Goal: Transaction & Acquisition: Purchase product/service

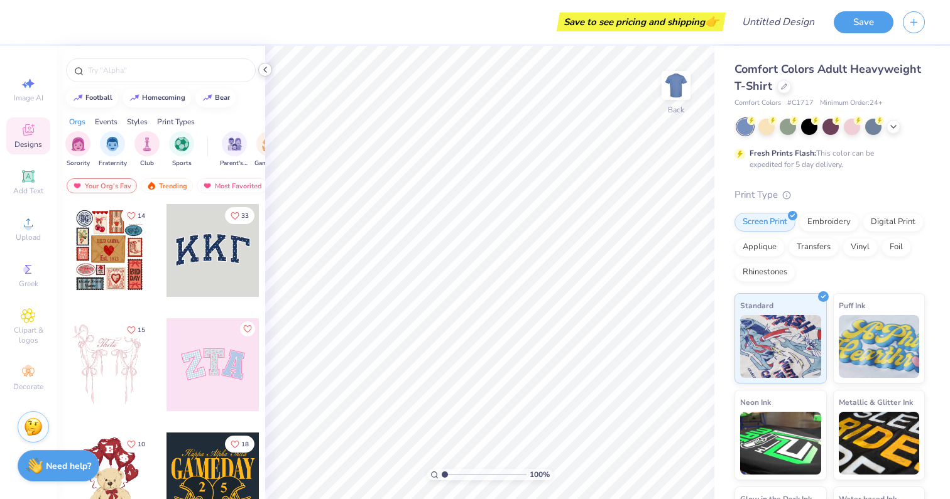
click at [263, 68] on icon at bounding box center [265, 70] width 10 height 10
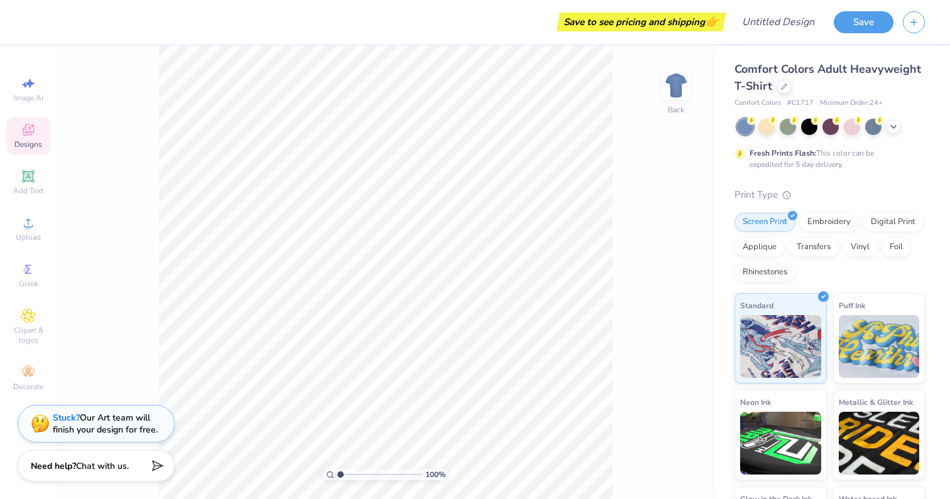
click at [853, 173] on div "Comfort Colors Adult Heavyweight T-Shirt Comfort Colors # C1717 Minimum Order: …" at bounding box center [829, 319] width 190 height 516
click at [779, 83] on div at bounding box center [784, 86] width 14 height 14
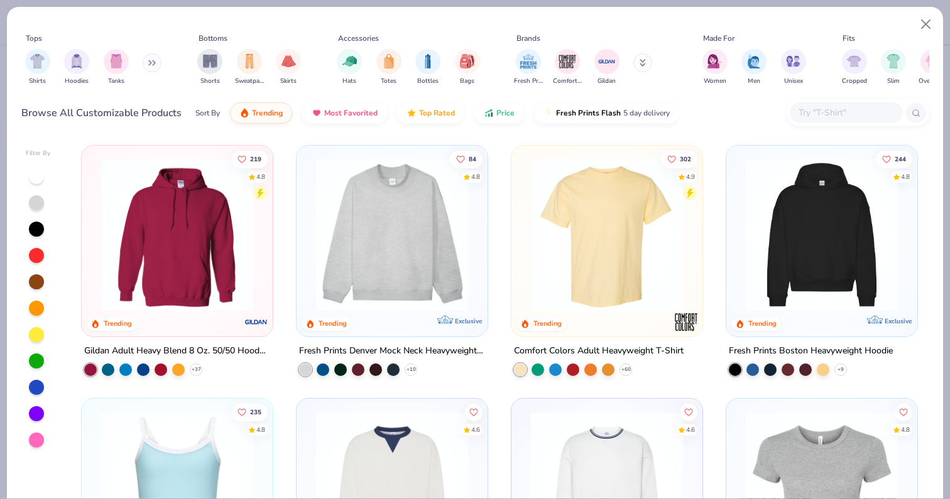
click at [848, 200] on img at bounding box center [822, 234] width 166 height 153
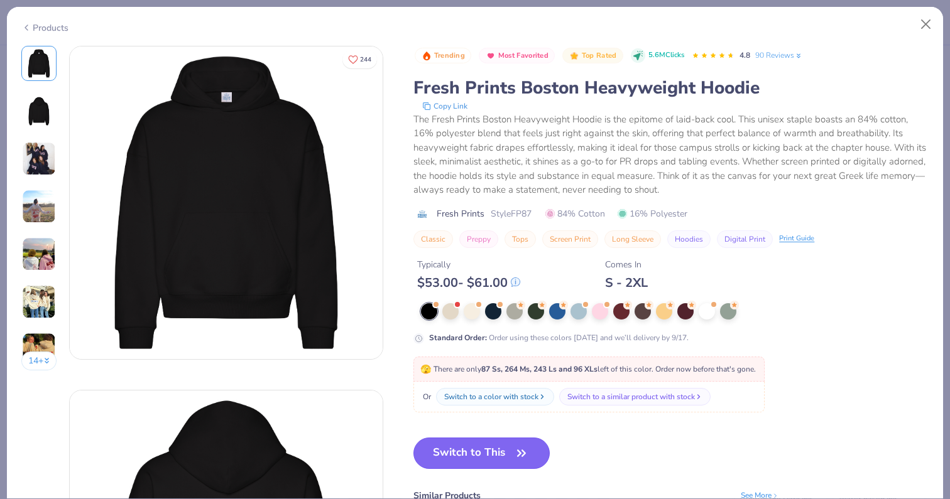
click at [471, 459] on button "Switch to This" at bounding box center [481, 453] width 136 height 31
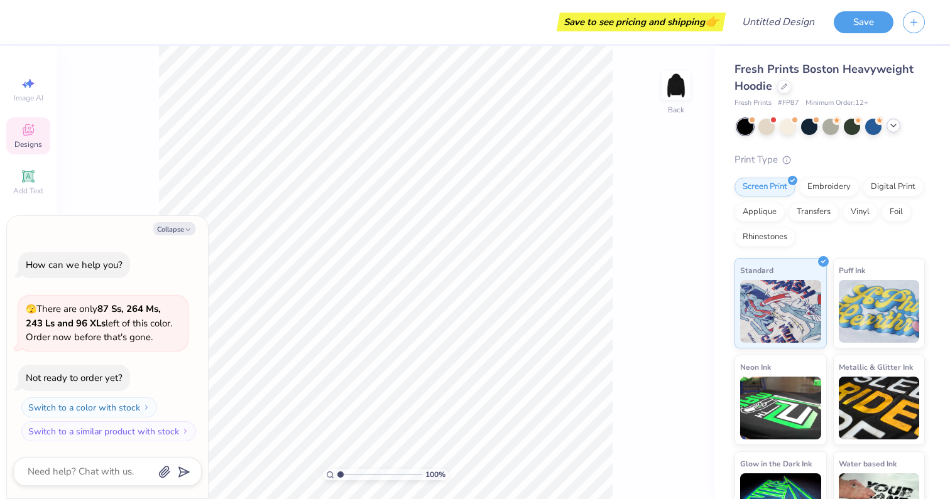
click at [886, 125] on div at bounding box center [893, 126] width 14 height 14
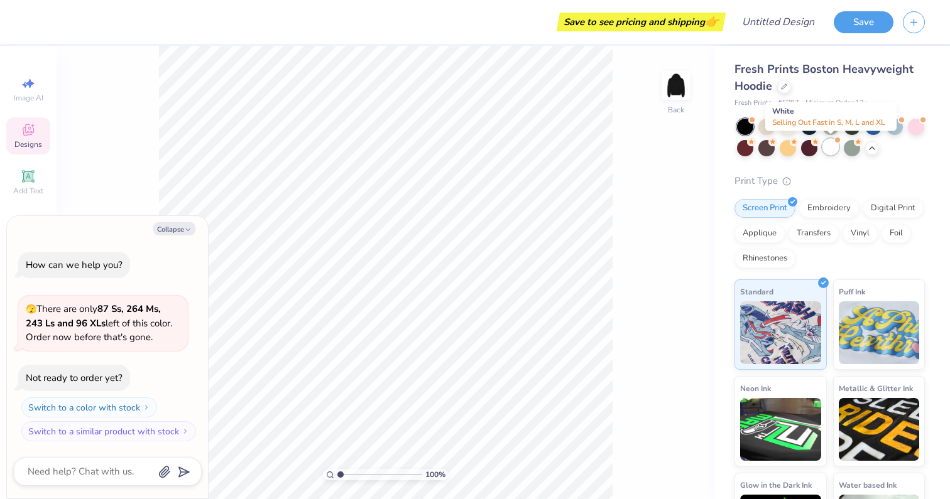
click at [827, 148] on div at bounding box center [830, 147] width 16 height 16
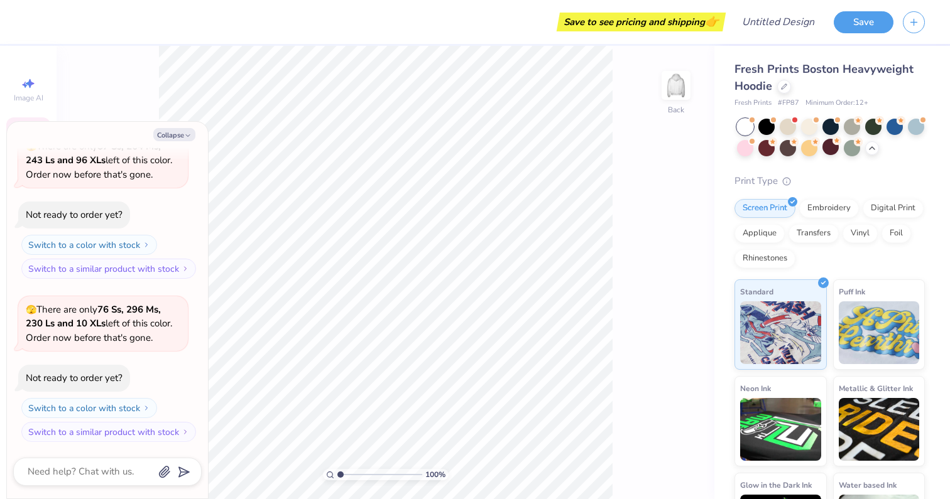
click at [619, 304] on div "100 % Back" at bounding box center [386, 272] width 658 height 453
click at [186, 136] on icon "button" at bounding box center [188, 136] width 8 height 8
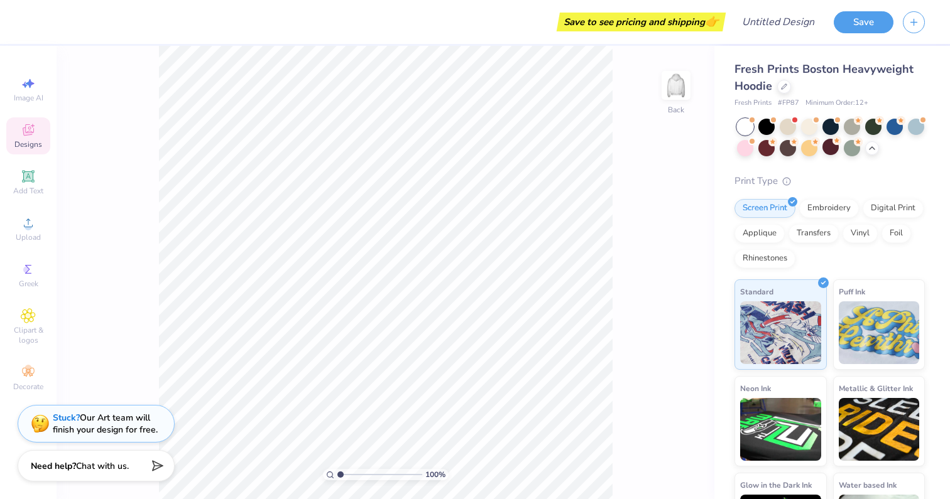
click at [24, 152] on div "Designs" at bounding box center [28, 135] width 44 height 37
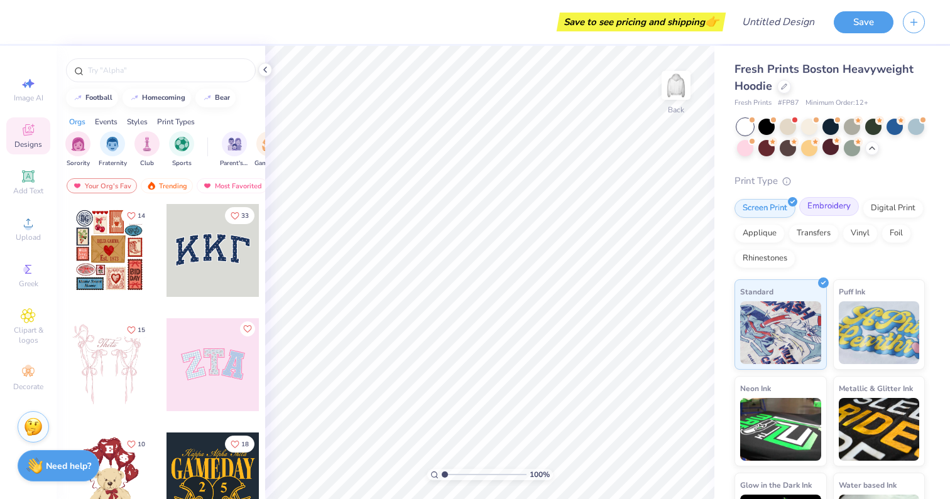
click at [828, 207] on div "Embroidery" at bounding box center [829, 206] width 60 height 19
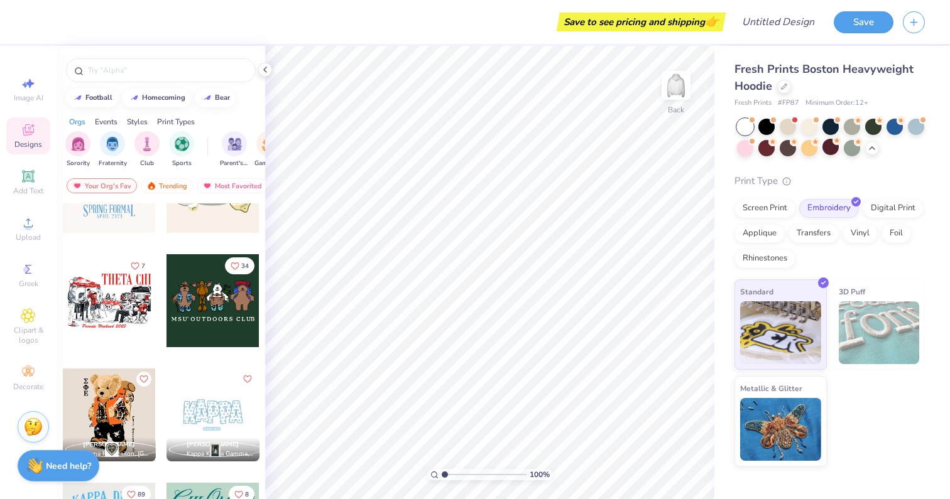
scroll to position [823, 0]
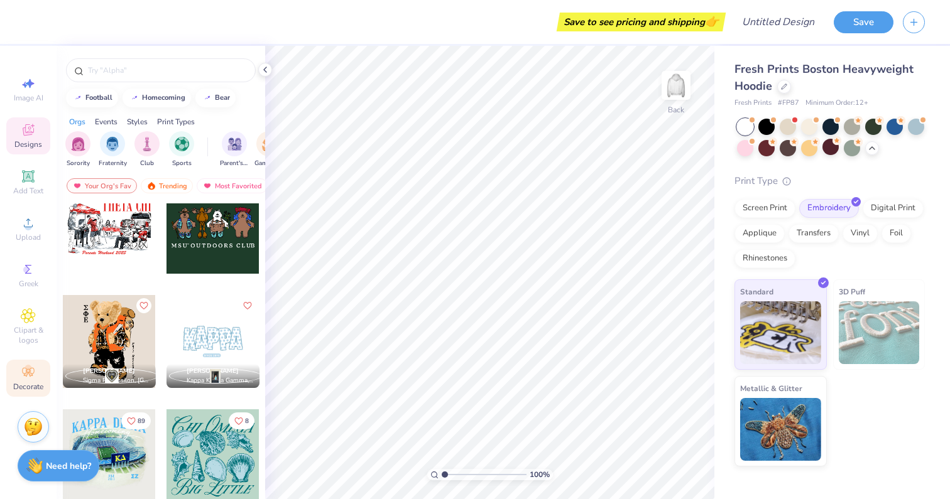
click at [24, 369] on icon at bounding box center [28, 372] width 15 height 15
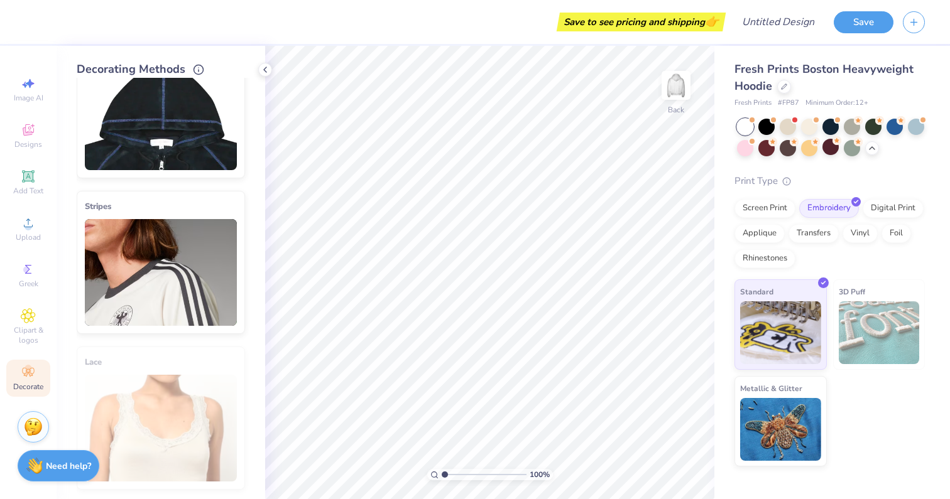
scroll to position [75, 0]
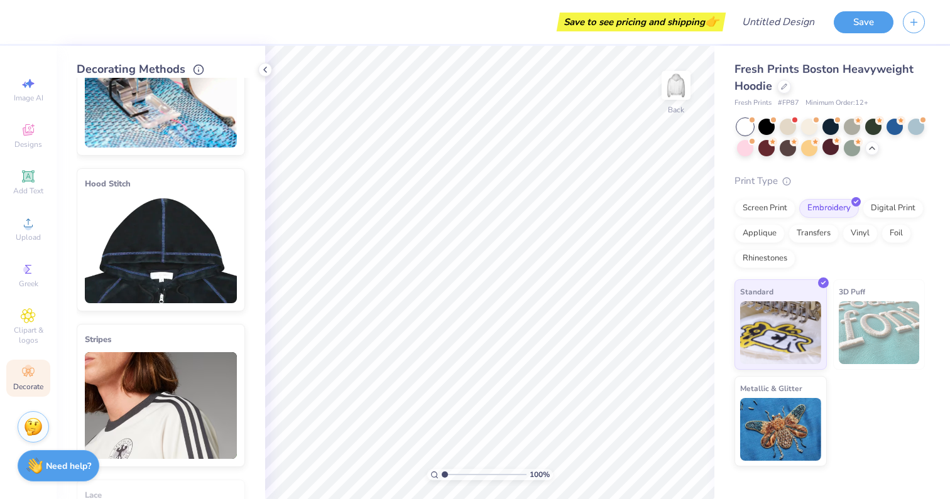
click at [183, 254] on img at bounding box center [161, 250] width 152 height 107
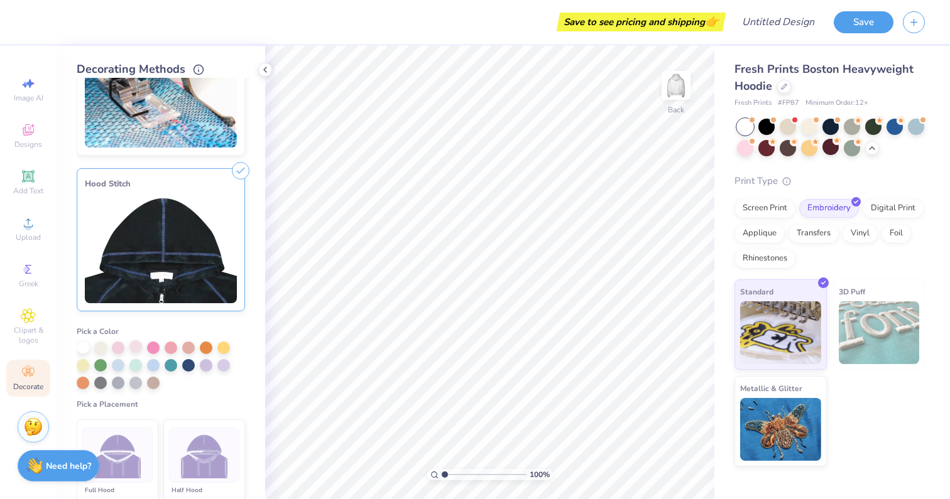
click at [132, 347] on div at bounding box center [135, 346] width 13 height 13
click at [202, 258] on img at bounding box center [161, 250] width 152 height 107
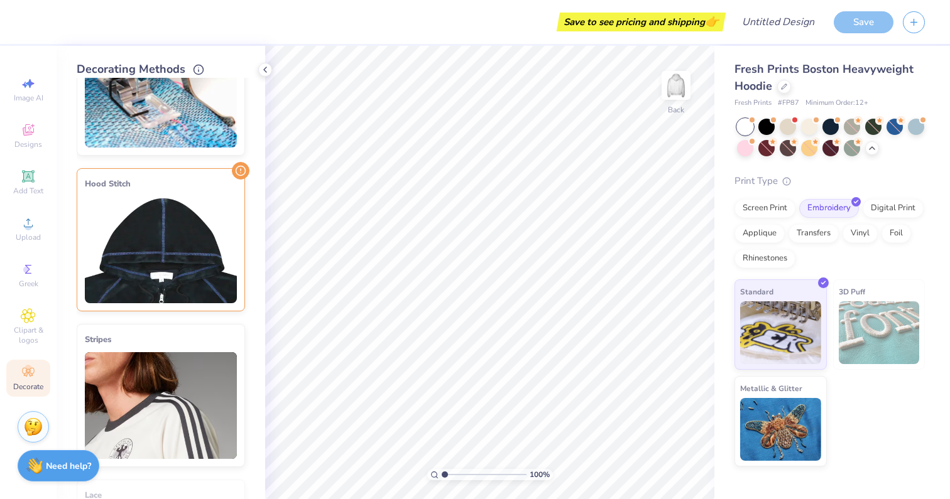
click at [222, 216] on img at bounding box center [161, 250] width 152 height 107
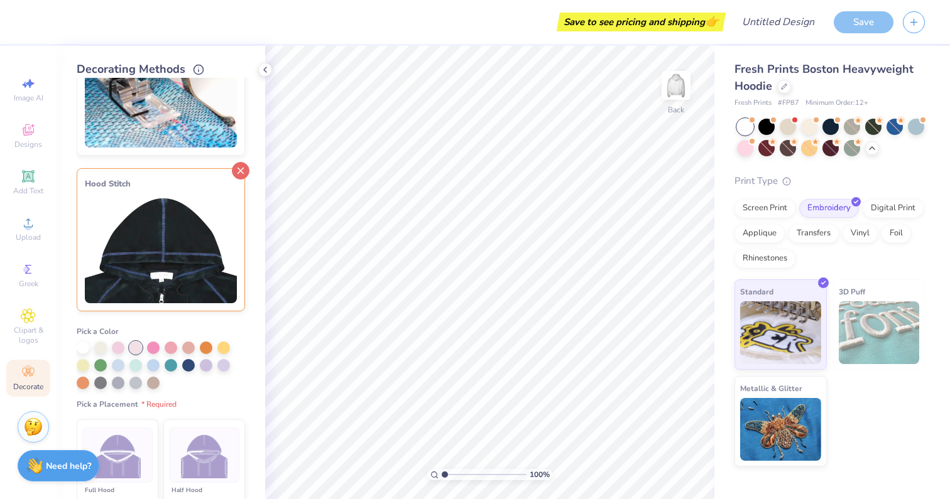
click at [239, 166] on icon at bounding box center [241, 171] width 18 height 18
click at [240, 169] on icon at bounding box center [241, 171] width 18 height 18
click at [240, 200] on div "Hood Stitch" at bounding box center [161, 239] width 168 height 143
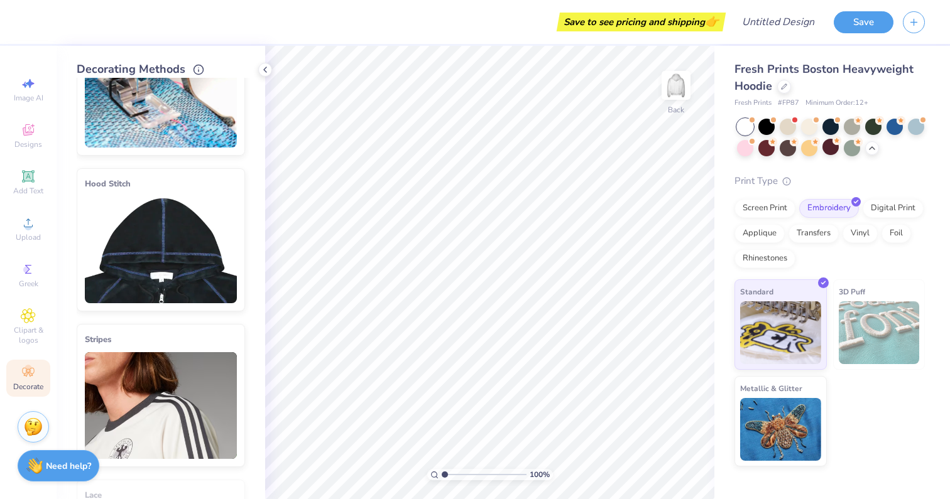
click at [236, 190] on div "Hood Stitch" at bounding box center [161, 239] width 168 height 143
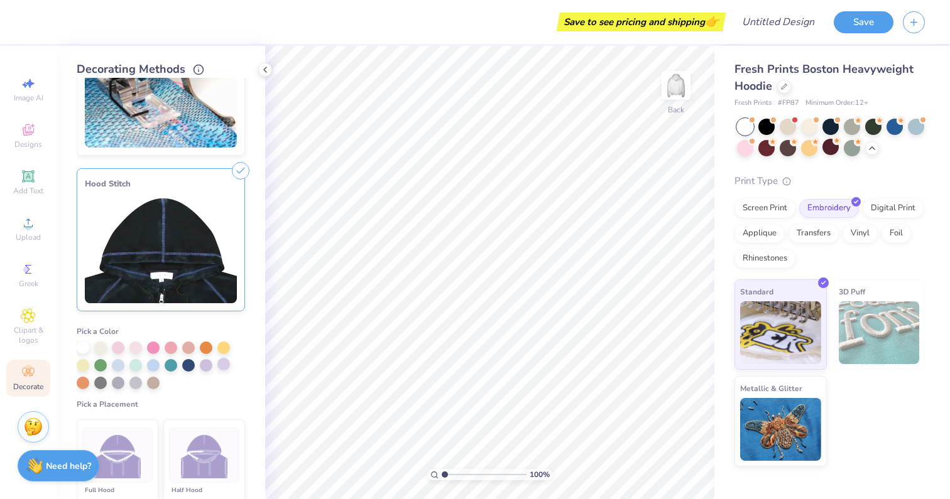
click at [220, 362] on div at bounding box center [223, 364] width 13 height 13
click at [207, 348] on div at bounding box center [206, 346] width 13 height 13
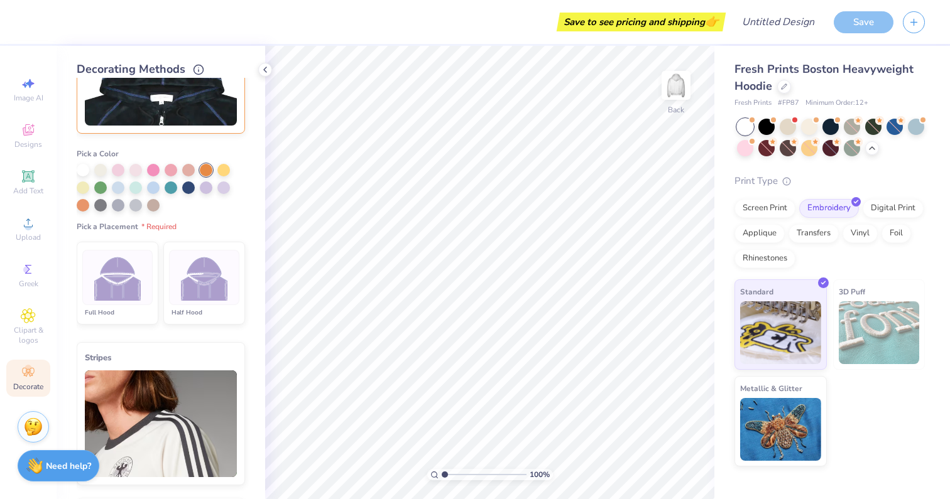
scroll to position [254, 0]
click at [134, 289] on img at bounding box center [117, 277] width 47 height 47
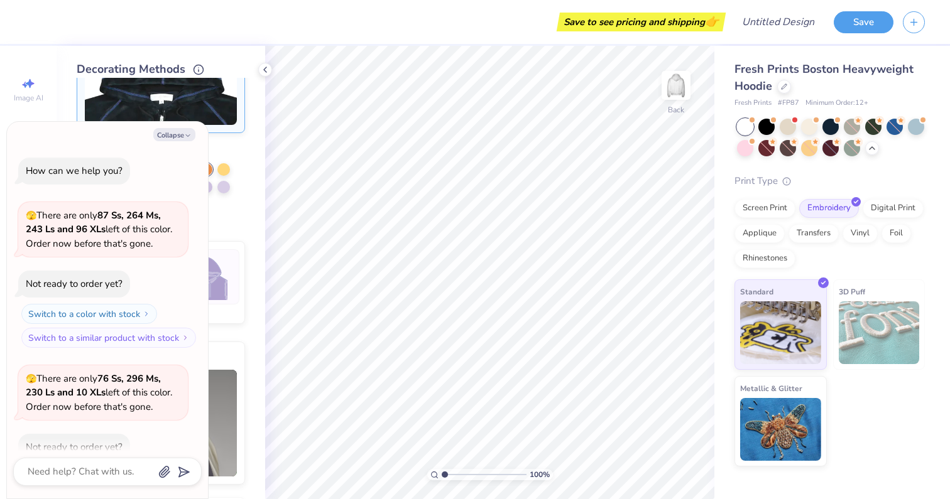
scroll to position [160, 0]
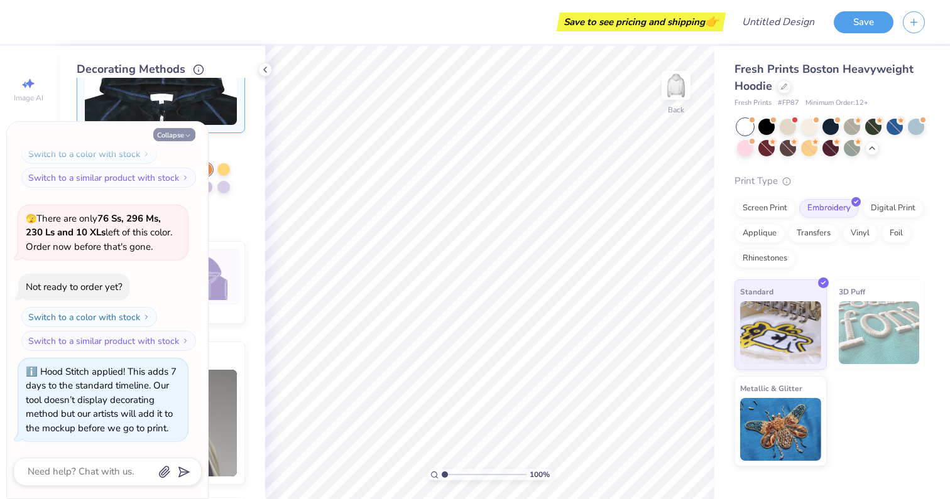
click at [184, 131] on button "Collapse" at bounding box center [174, 134] width 42 height 13
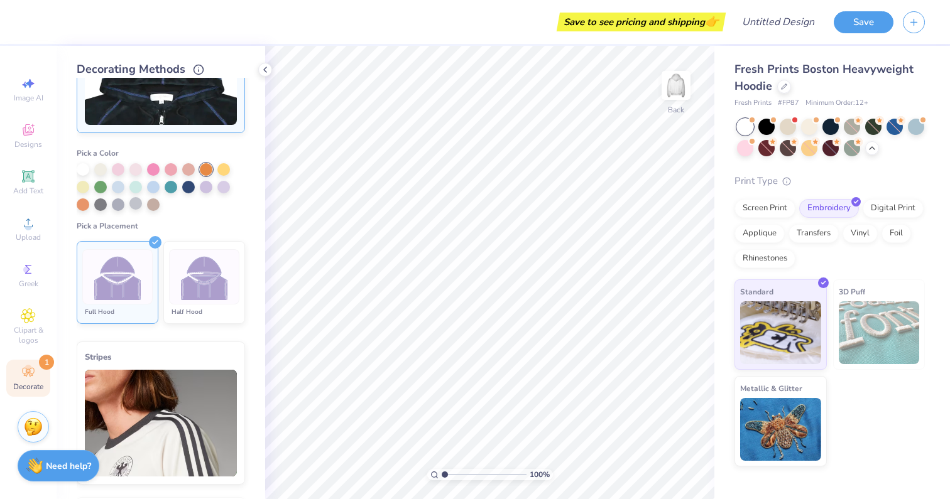
click at [138, 203] on div at bounding box center [135, 203] width 13 height 13
click at [152, 206] on div at bounding box center [153, 203] width 13 height 13
click at [264, 73] on icon at bounding box center [265, 70] width 10 height 10
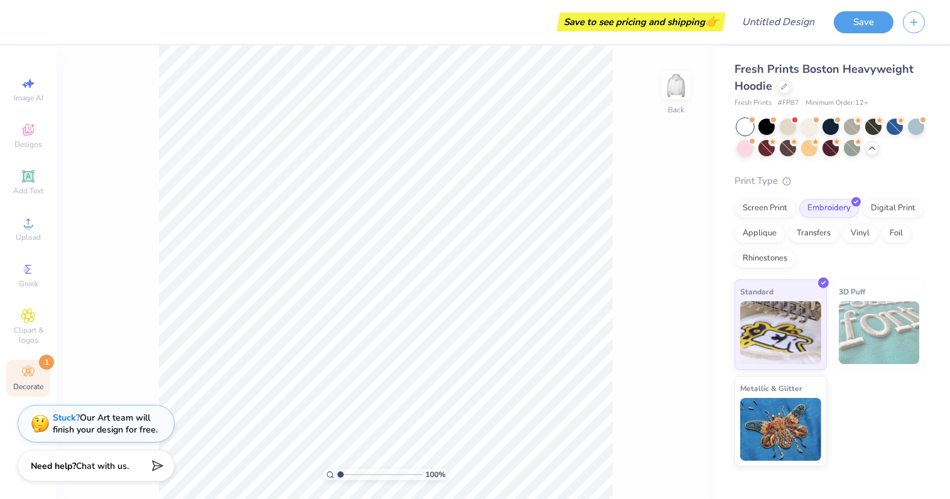
click at [26, 386] on span "Decorate" at bounding box center [28, 387] width 30 height 10
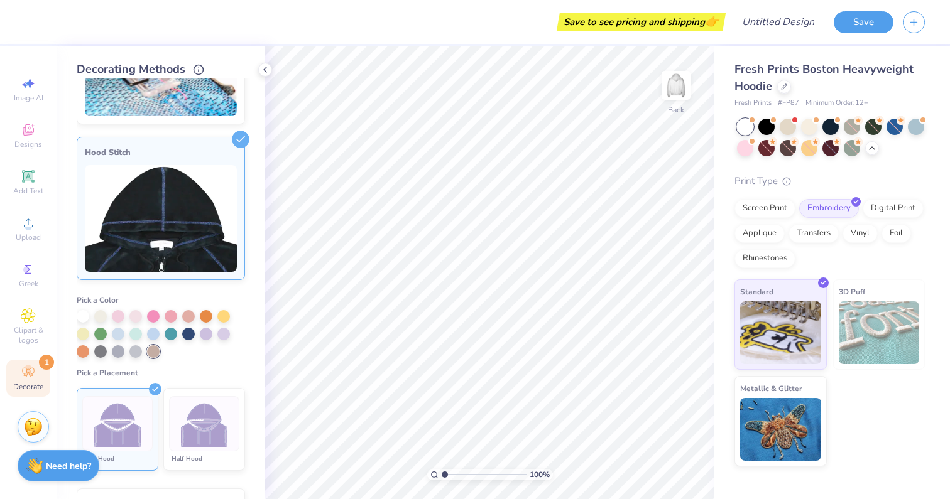
scroll to position [104, 0]
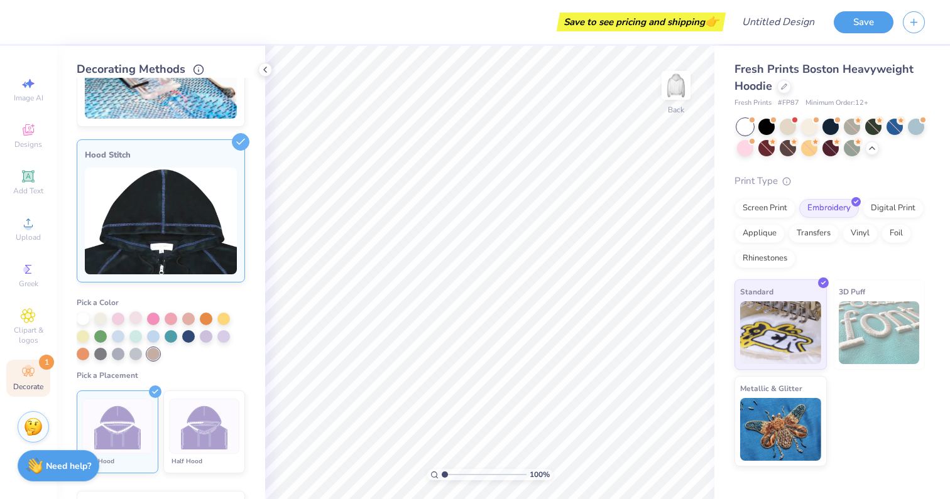
click at [136, 320] on div at bounding box center [135, 317] width 13 height 13
click at [222, 330] on div at bounding box center [223, 335] width 13 height 13
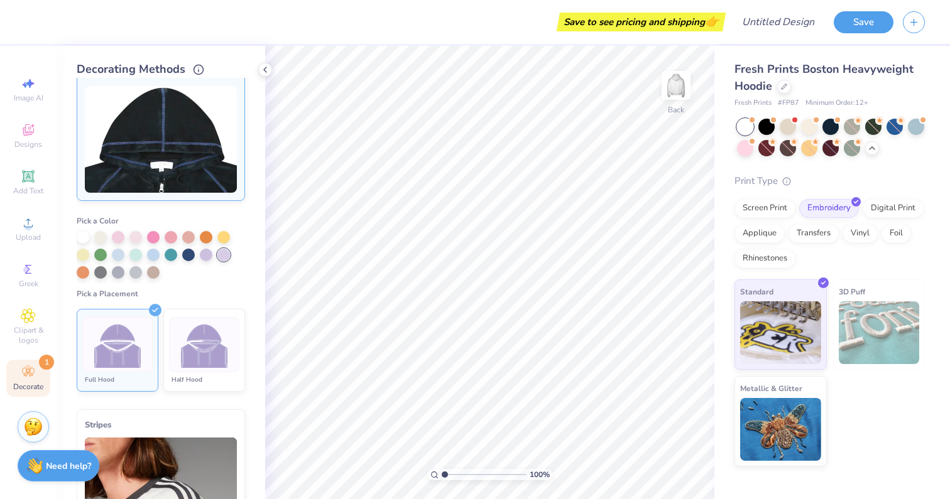
scroll to position [287, 0]
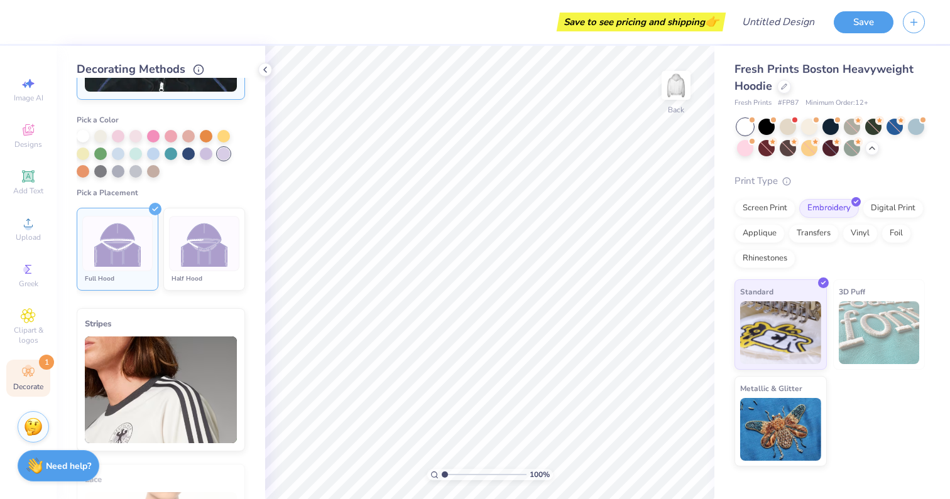
click at [145, 275] on div "Full Hood" at bounding box center [117, 279] width 70 height 10
click at [153, 203] on icon at bounding box center [155, 209] width 13 height 13
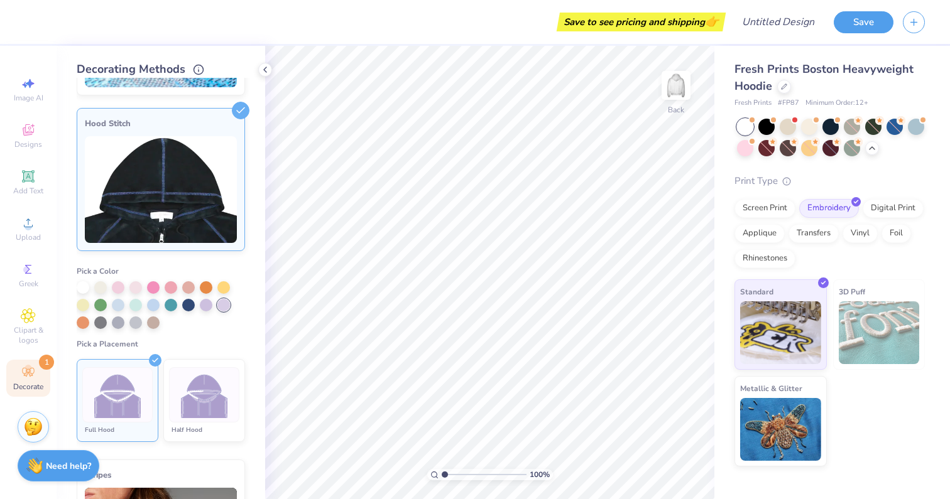
scroll to position [0, 0]
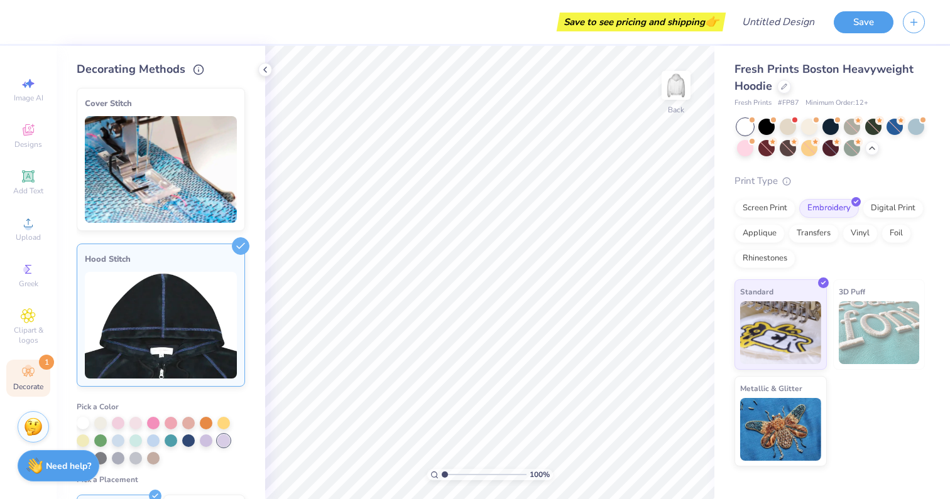
click at [194, 174] on img at bounding box center [161, 169] width 152 height 107
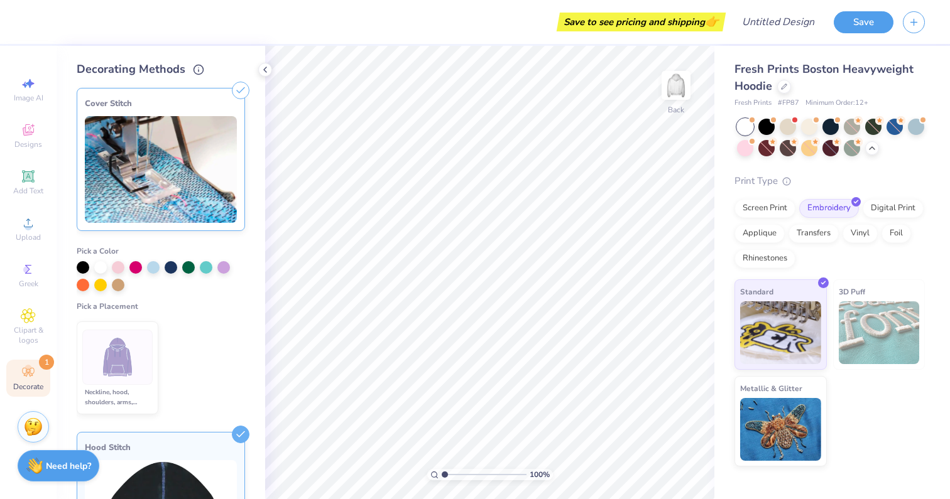
click at [113, 375] on img at bounding box center [117, 357] width 47 height 47
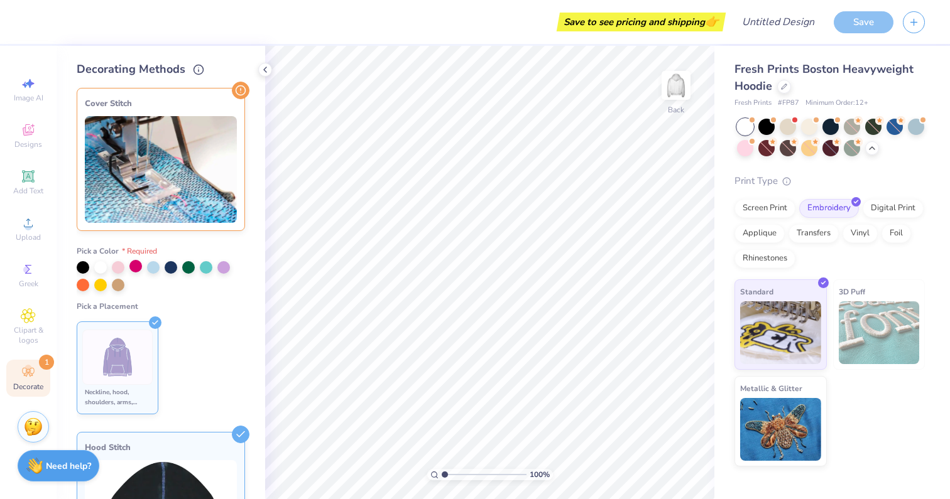
click at [138, 265] on div at bounding box center [135, 266] width 13 height 13
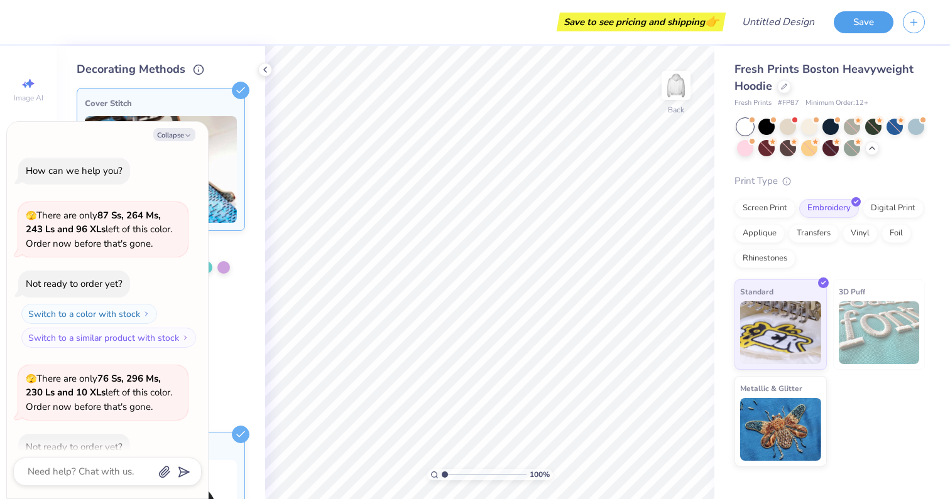
scroll to position [251, 0]
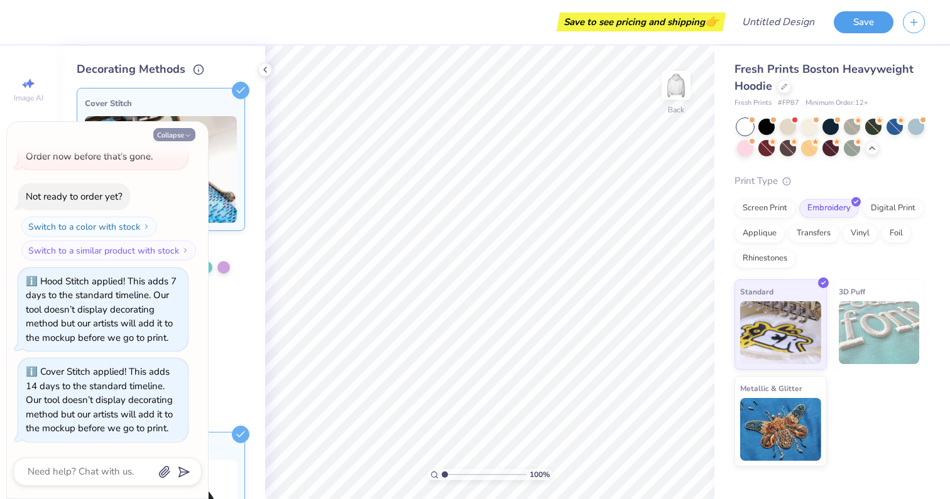
click at [176, 135] on button "Collapse" at bounding box center [174, 134] width 42 height 13
type textarea "x"
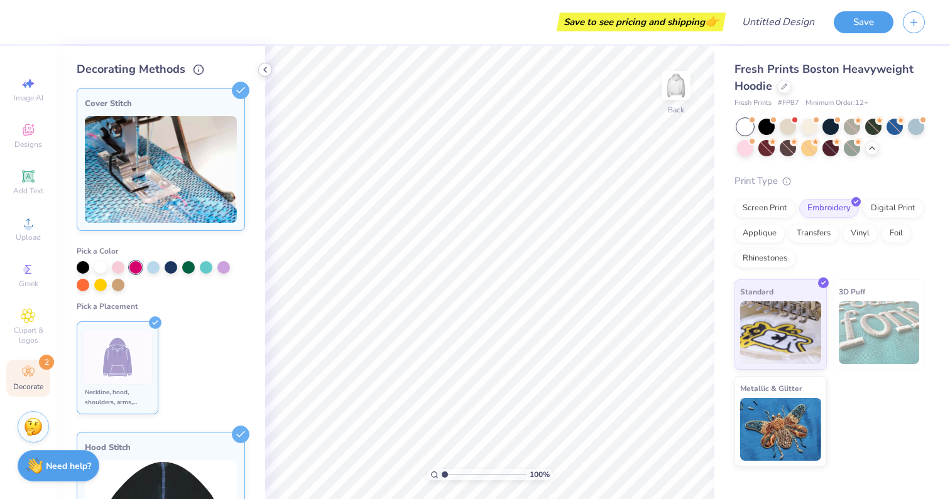
click at [263, 70] on icon at bounding box center [265, 70] width 10 height 10
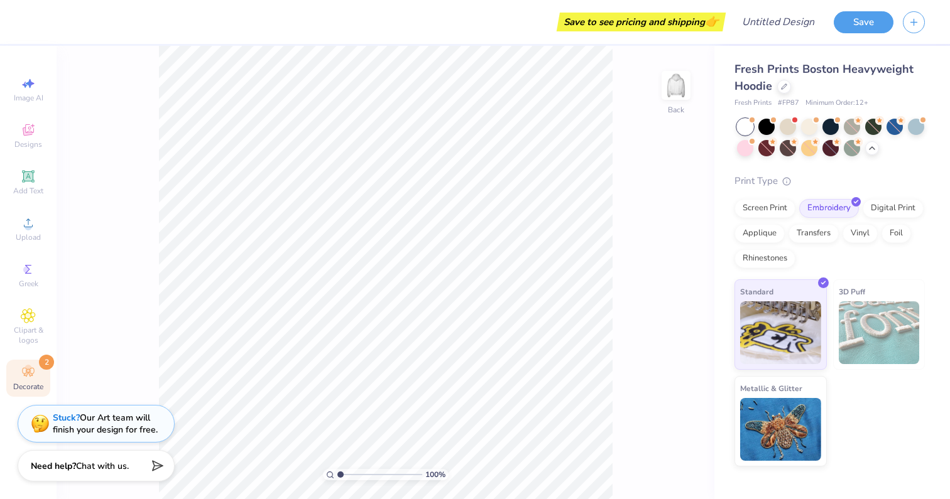
click at [26, 379] on icon at bounding box center [28, 372] width 15 height 15
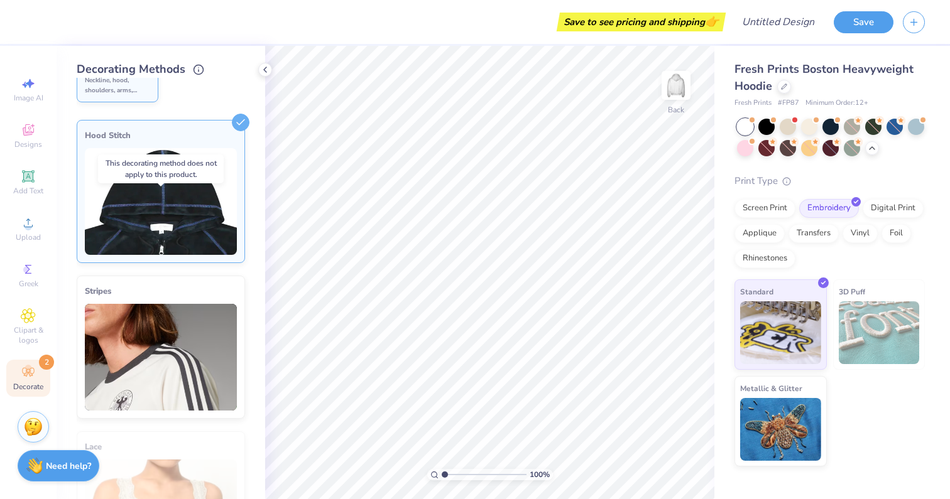
scroll to position [252, 0]
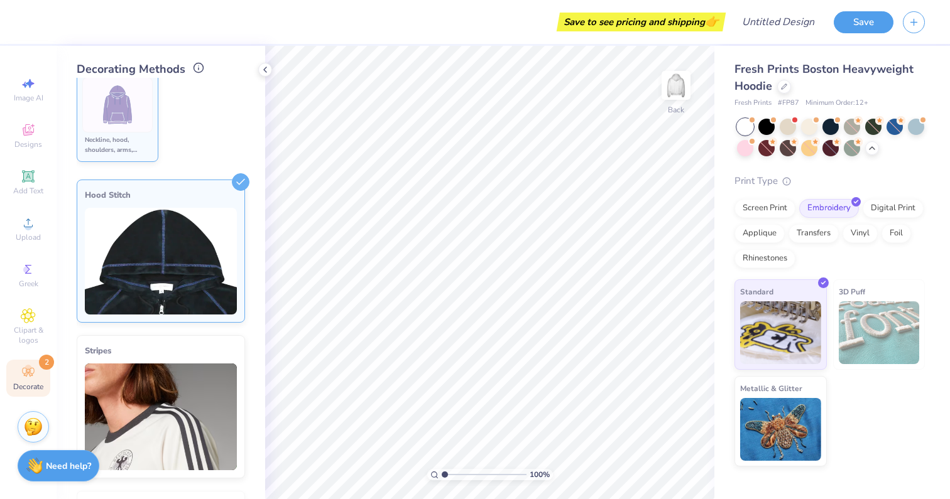
click at [197, 68] on icon at bounding box center [198, 67] width 11 height 11
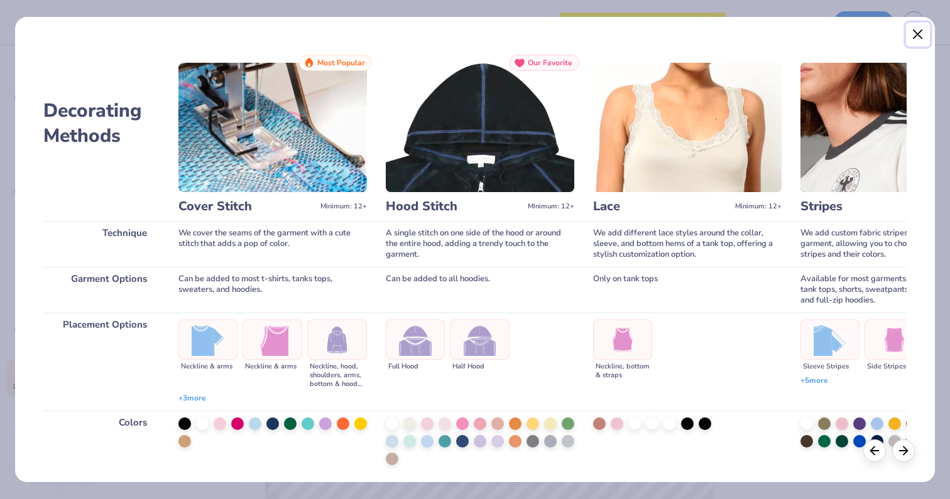
click at [921, 26] on button "Close" at bounding box center [918, 35] width 24 height 24
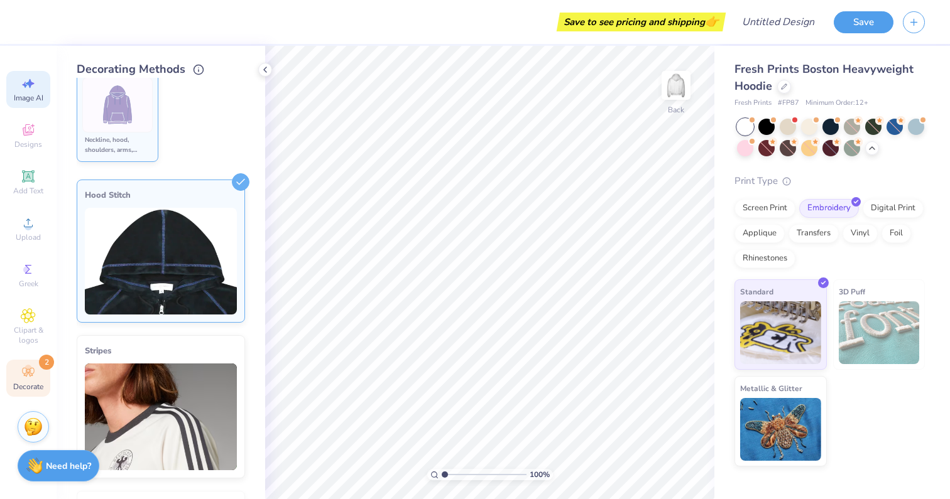
click at [37, 94] on span "Image AI" at bounding box center [29, 98] width 30 height 10
select select "4"
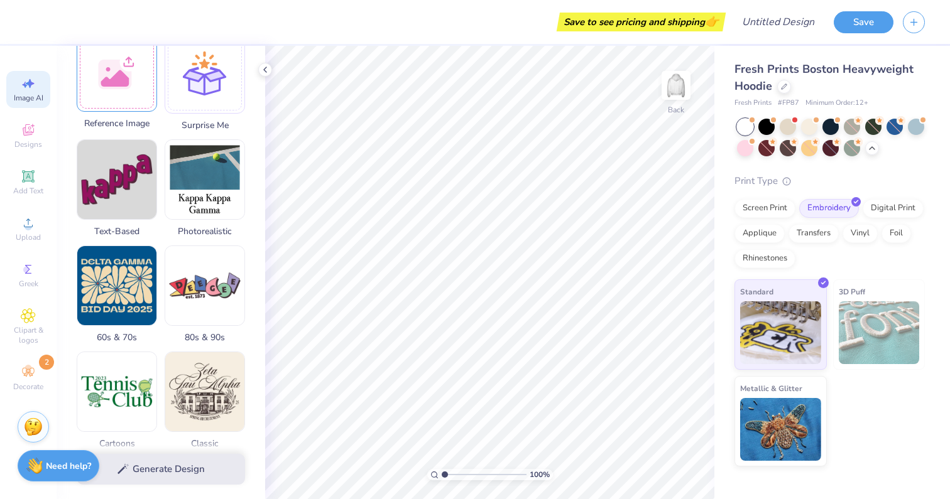
scroll to position [213, 0]
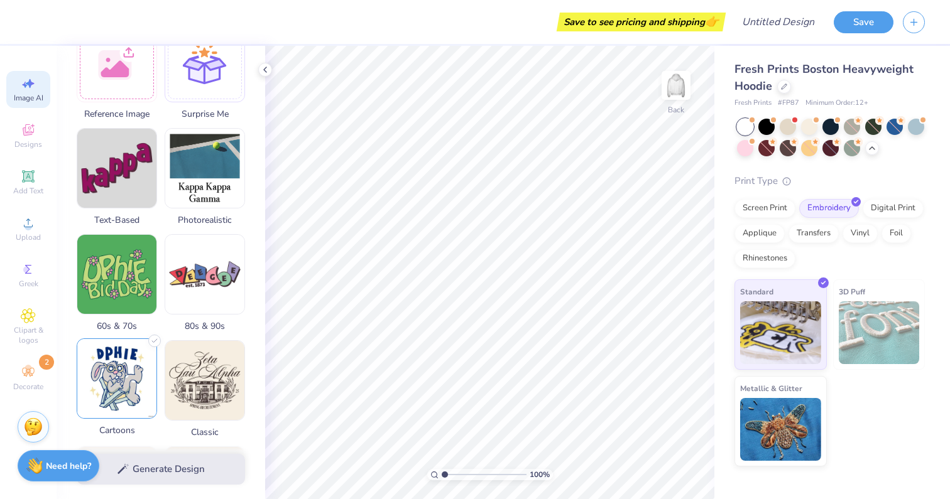
click at [104, 389] on img at bounding box center [116, 378] width 79 height 79
click at [165, 468] on div "Generate Design" at bounding box center [161, 469] width 208 height 61
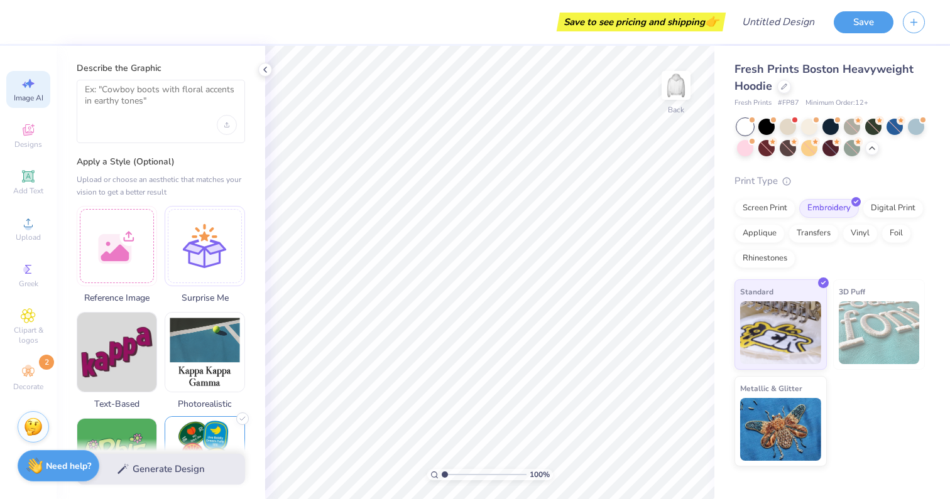
scroll to position [0, 0]
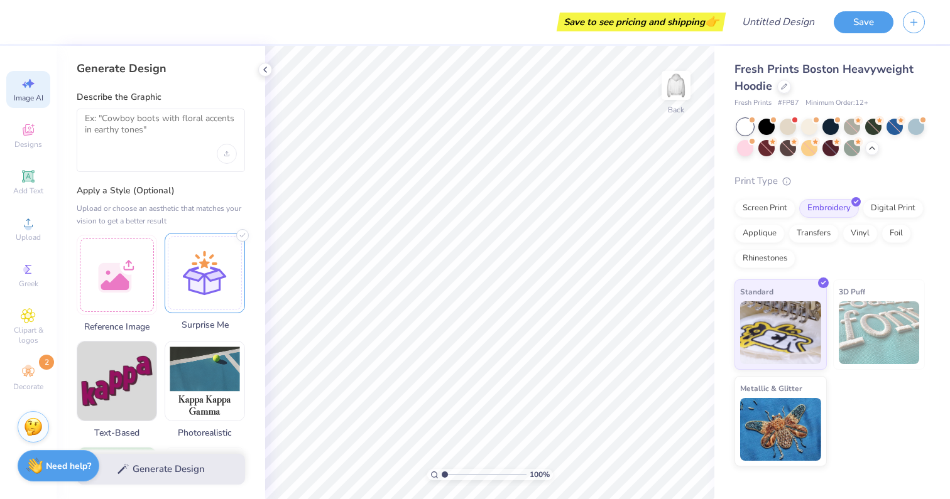
click at [188, 284] on div at bounding box center [205, 273] width 80 height 80
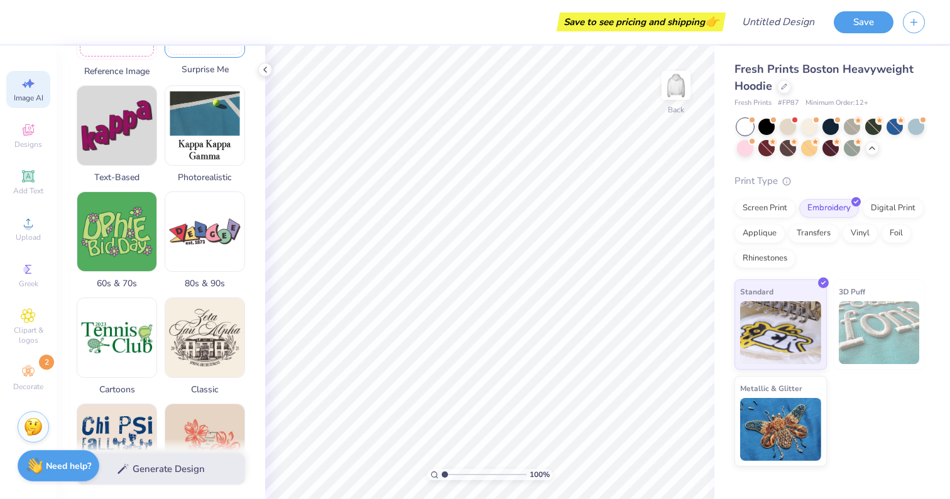
scroll to position [366, 0]
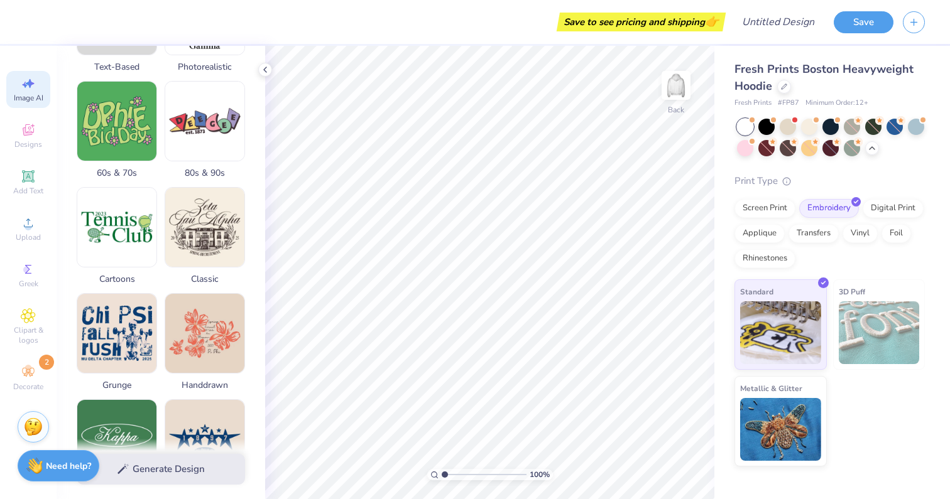
click at [164, 474] on div "Generate Design" at bounding box center [161, 469] width 208 height 61
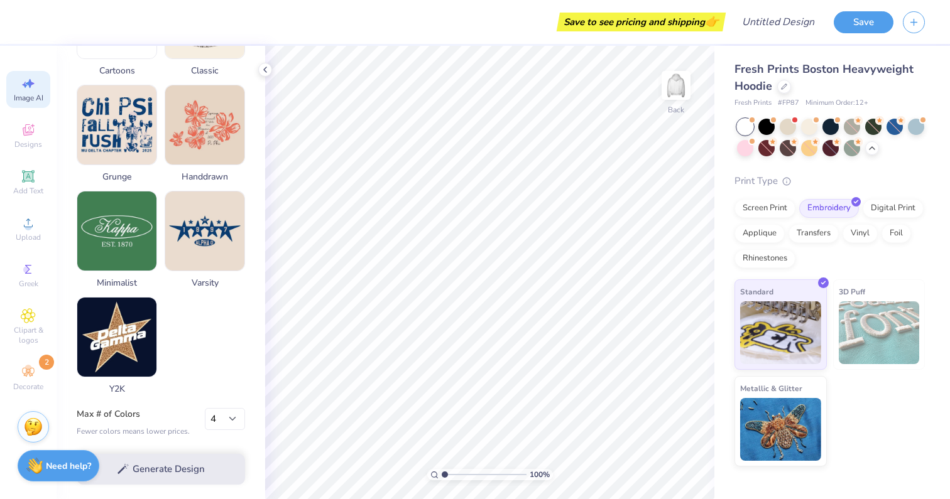
click at [187, 475] on div "Generate Design" at bounding box center [161, 469] width 208 height 61
click at [600, 26] on div "Save to see pricing and shipping 👉" at bounding box center [641, 22] width 163 height 19
click at [265, 67] on icon at bounding box center [265, 70] width 10 height 10
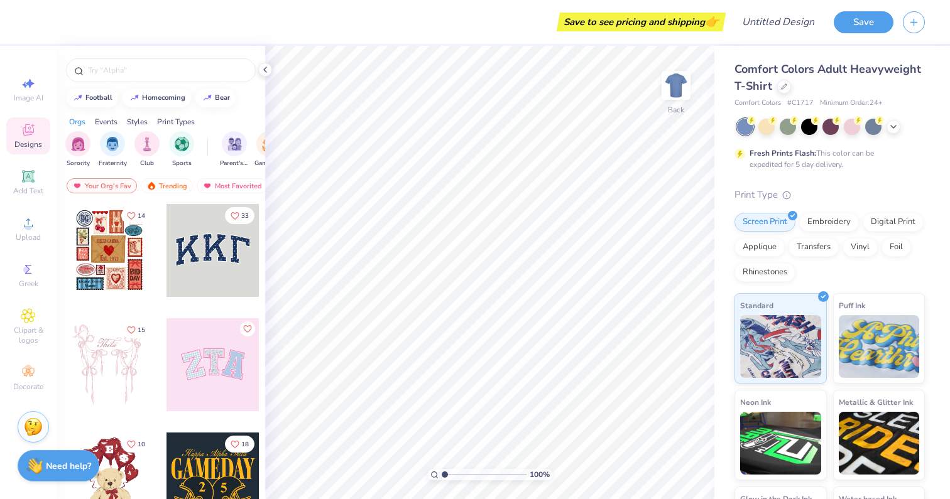
click at [234, 225] on div at bounding box center [212, 250] width 93 height 93
click at [782, 86] on icon at bounding box center [784, 85] width 6 height 6
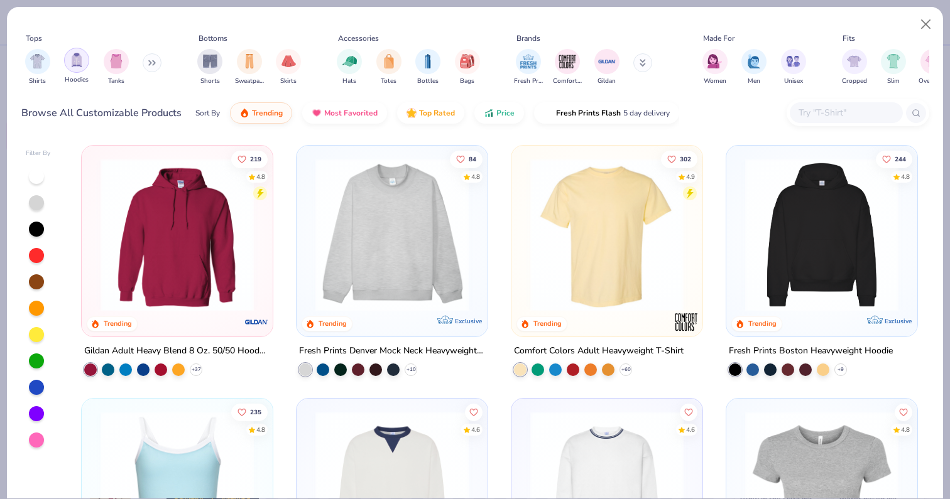
click at [79, 65] on img "filter for Hoodies" at bounding box center [77, 60] width 14 height 14
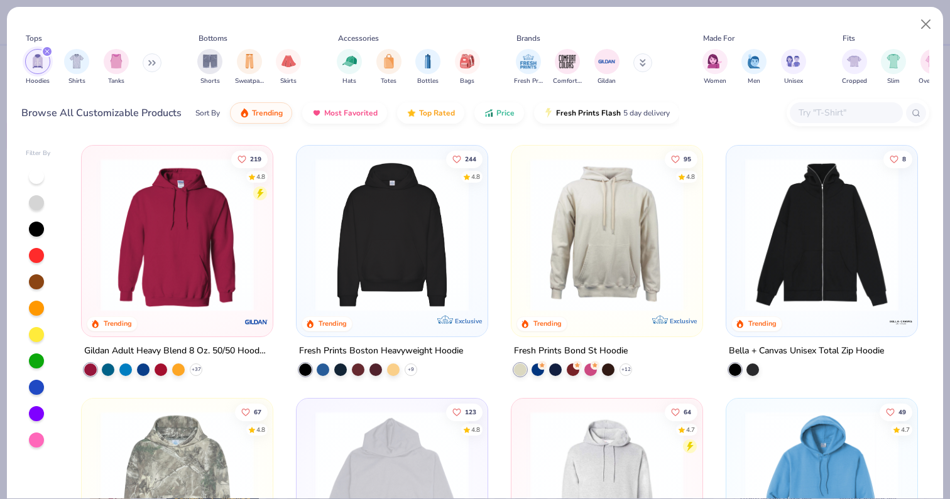
click at [421, 278] on img at bounding box center [392, 234] width 166 height 153
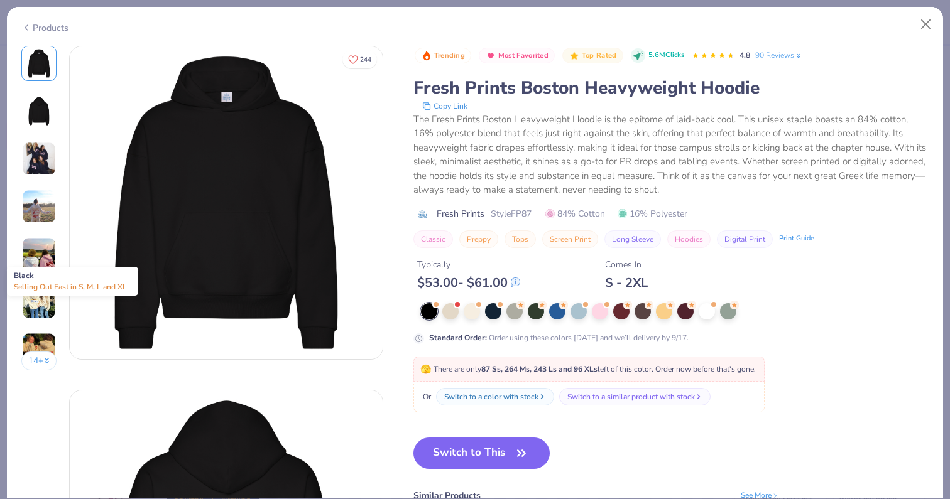
click at [426, 313] on div at bounding box center [429, 311] width 16 height 16
click at [464, 447] on button "Switch to This" at bounding box center [481, 453] width 136 height 31
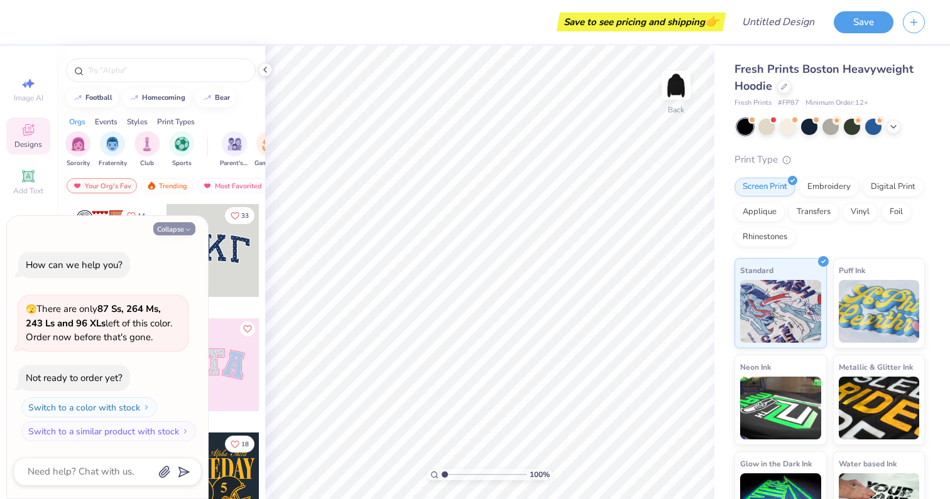
click at [178, 231] on button "Collapse" at bounding box center [174, 228] width 42 height 13
type textarea "x"
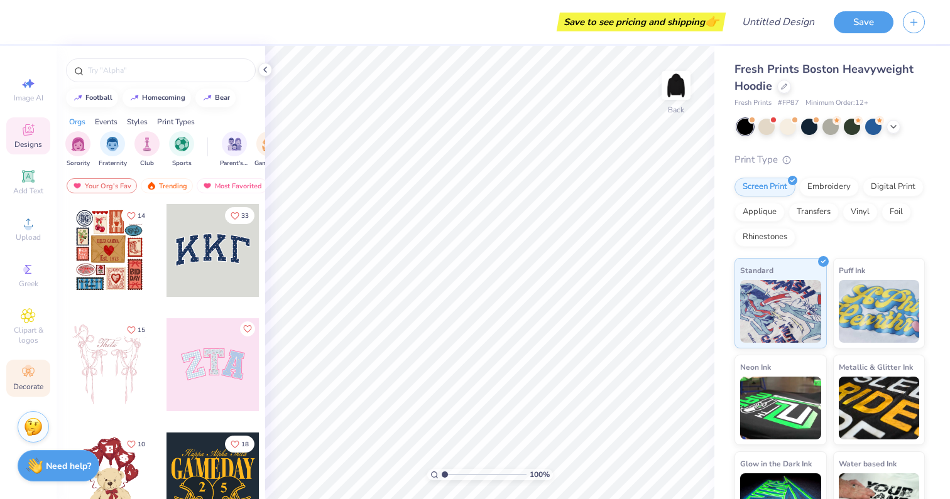
click at [28, 374] on icon at bounding box center [28, 372] width 15 height 15
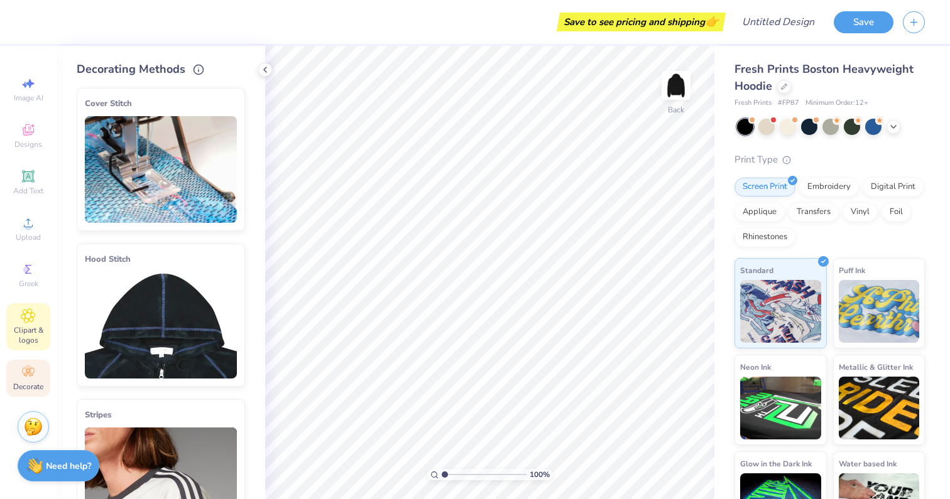
click at [26, 319] on icon at bounding box center [28, 315] width 14 height 15
